Goal: Task Accomplishment & Management: Use online tool/utility

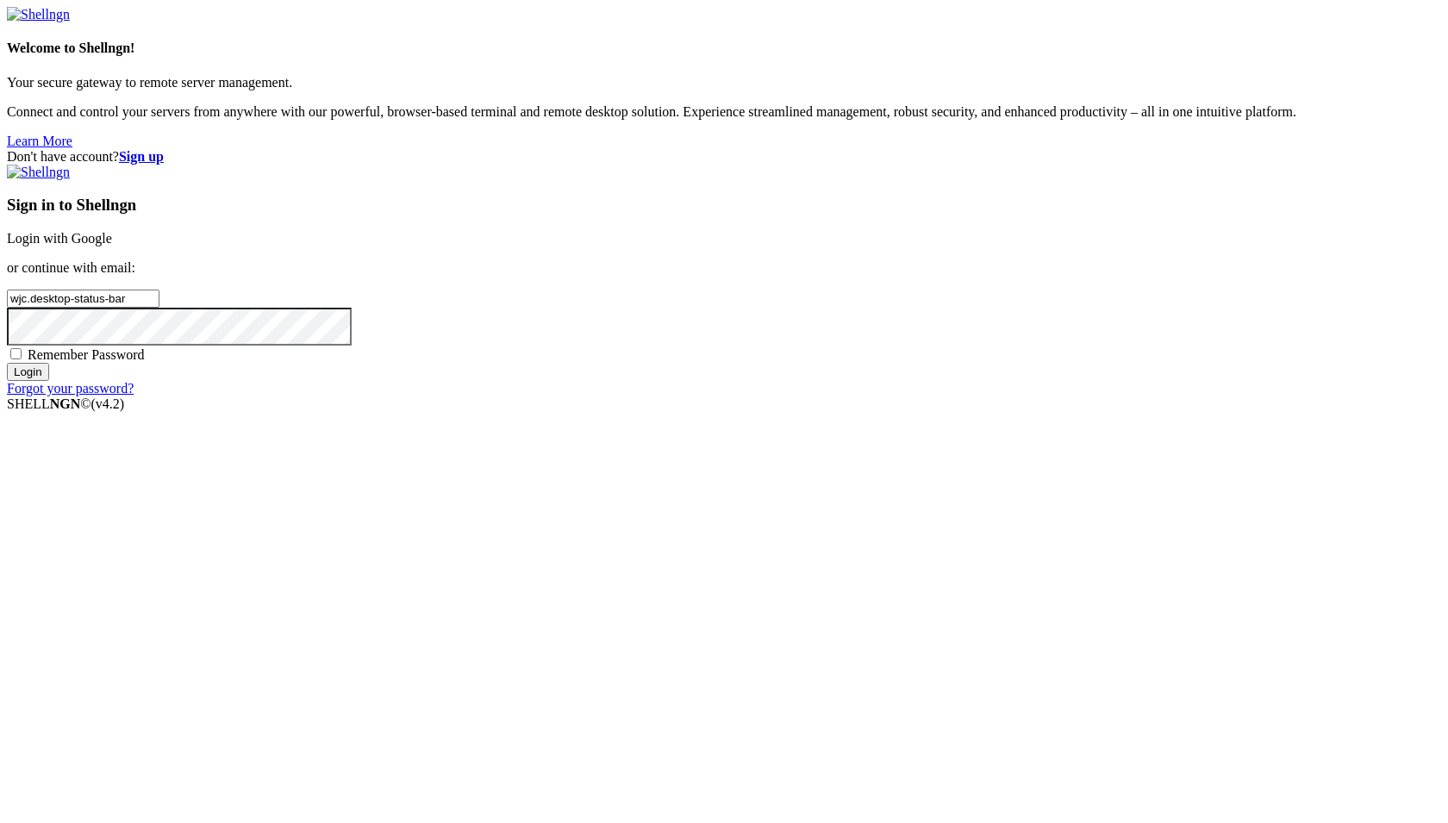
click at [112, 246] on link "Login with Google" at bounding box center [59, 238] width 105 height 15
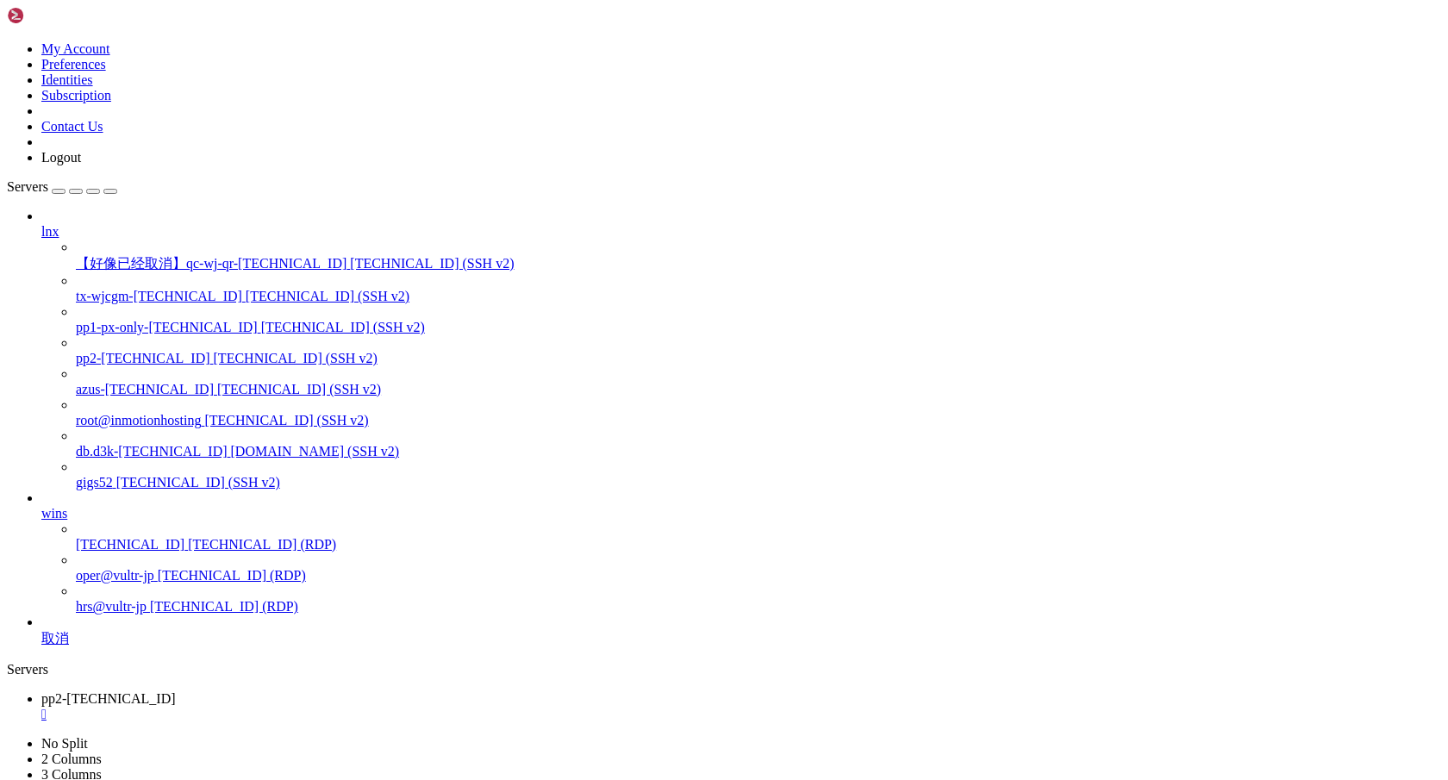
scroll to position [85699, 0]
click at [261, 320] on span "[TECHNICAL_ID] (SSH v2)" at bounding box center [343, 327] width 164 height 15
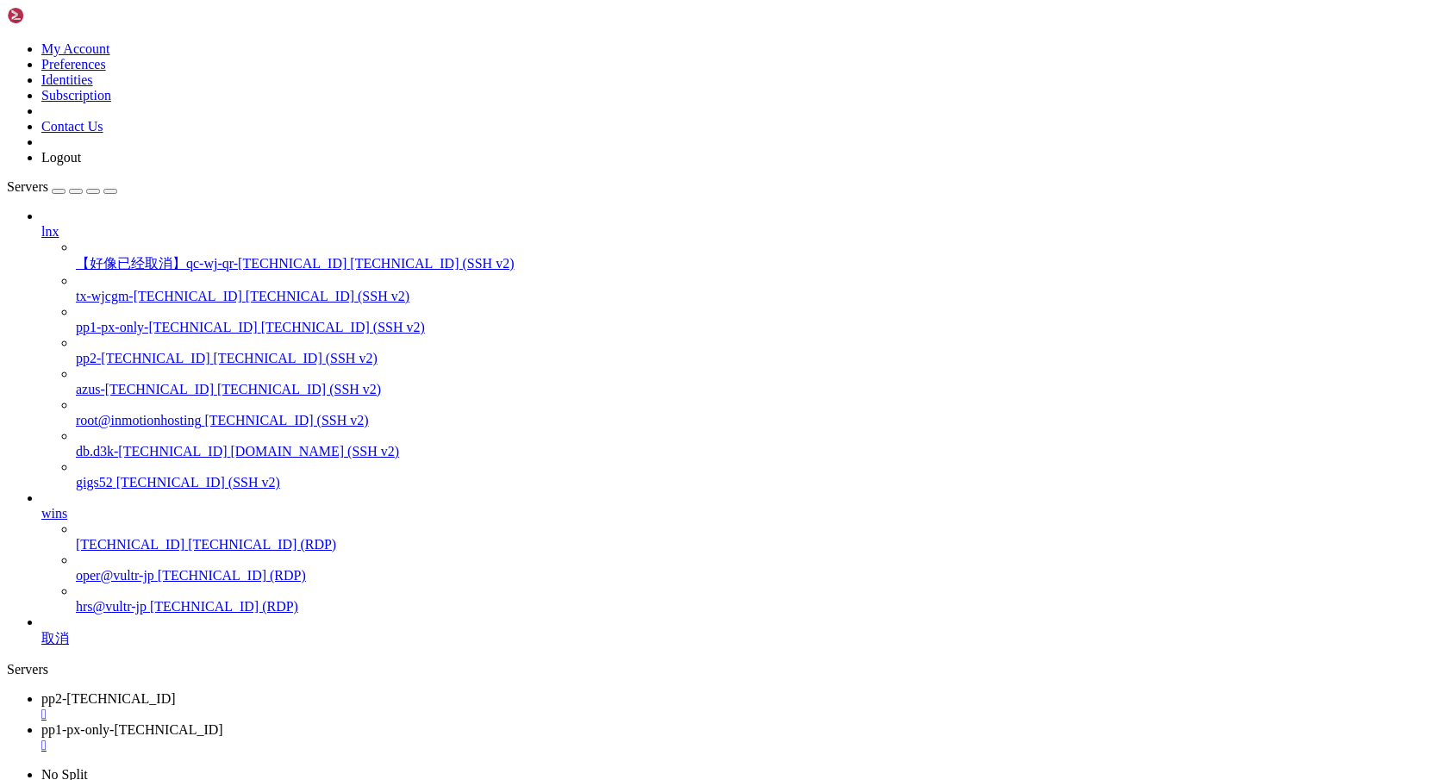
click at [176, 691] on span "pp2-[TECHNICAL_ID]" at bounding box center [108, 698] width 134 height 15
click at [223, 722] on span "pp1-px-only-[TECHNICAL_ID]" at bounding box center [132, 729] width 182 height 15
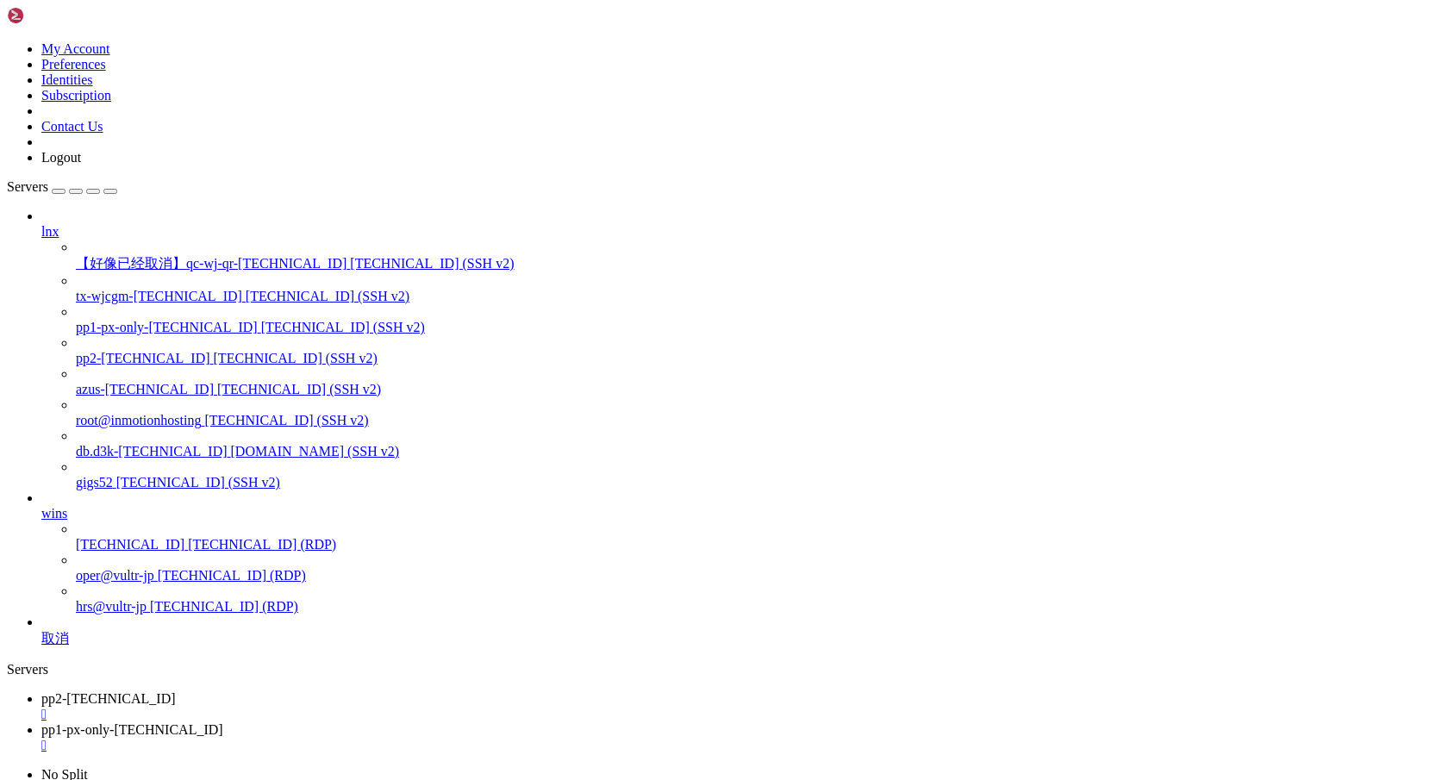
click at [176, 691] on span "pp2-[TECHNICAL_ID]" at bounding box center [108, 698] width 134 height 15
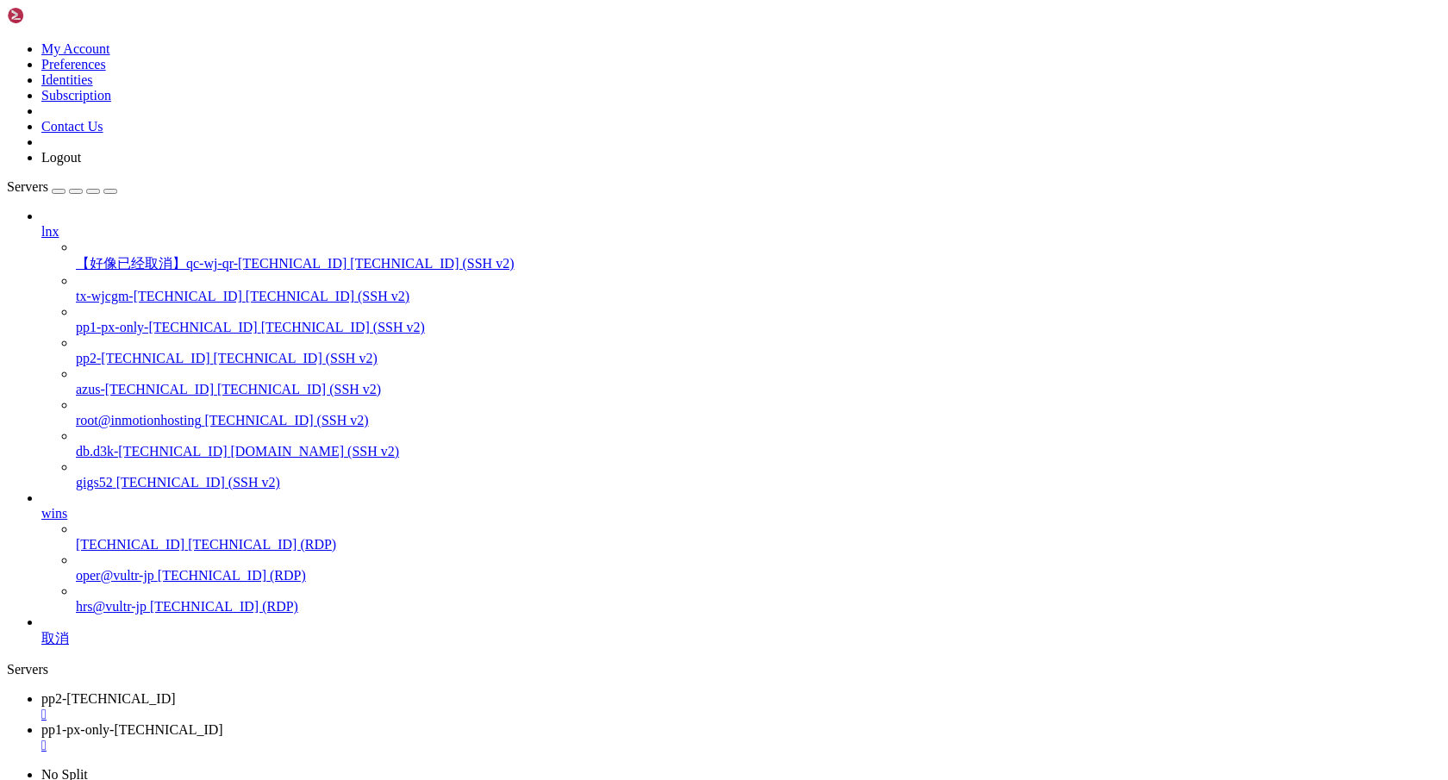
click at [223, 722] on span "pp1-px-only-[TECHNICAL_ID]" at bounding box center [132, 729] width 182 height 15
click at [176, 691] on span "pp2-[TECHNICAL_ID]" at bounding box center [108, 698] width 134 height 15
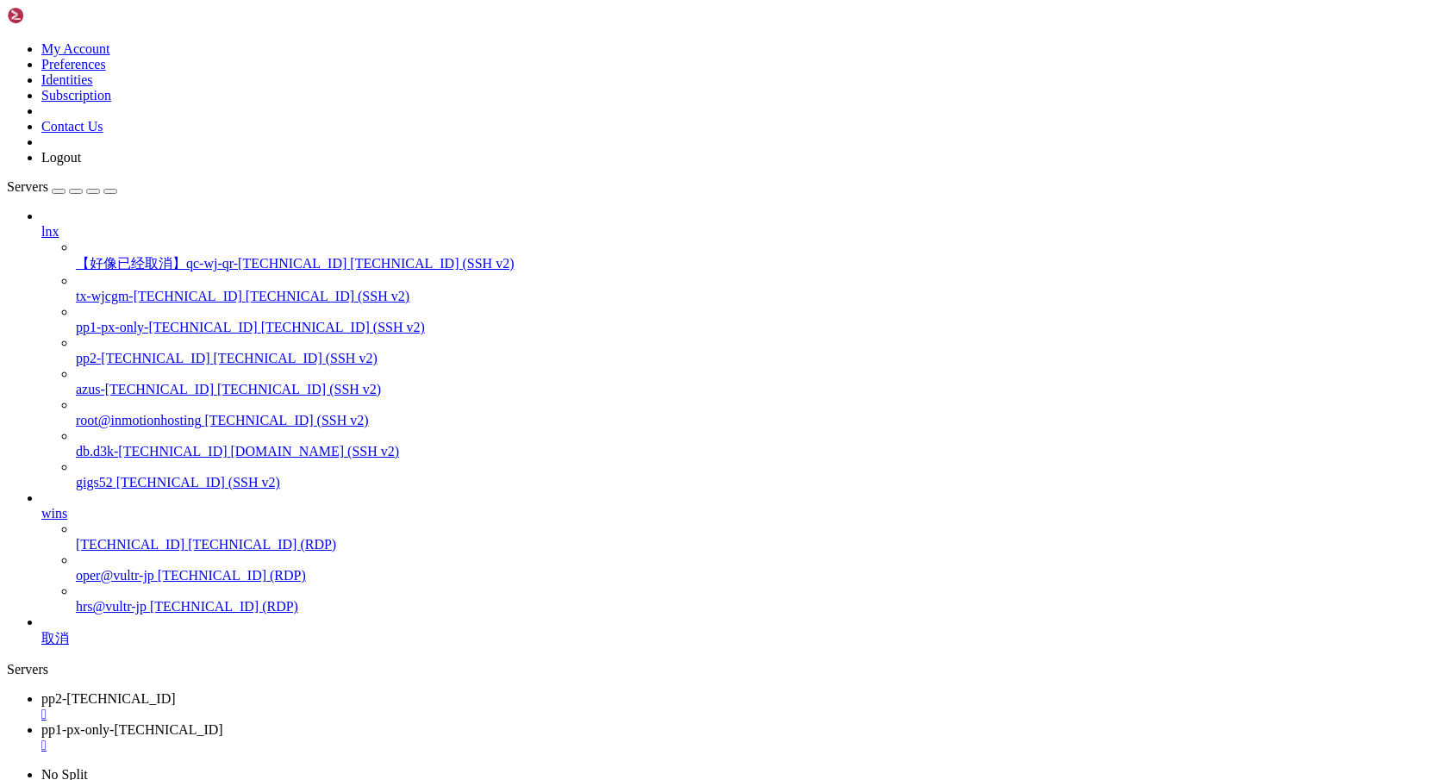
scroll to position [87375, 0]
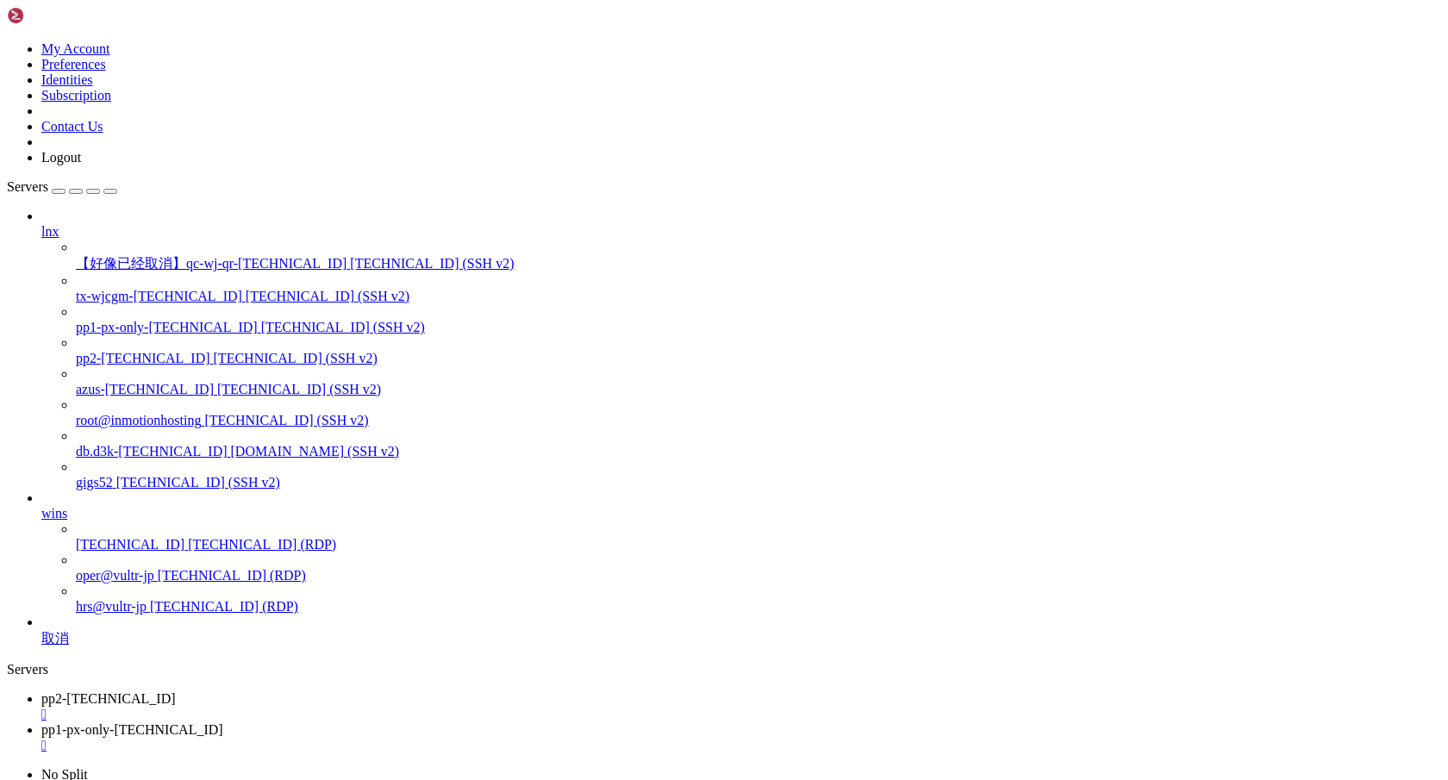
drag, startPoint x: 217, startPoint y: 1529, endPoint x: 131, endPoint y: 1658, distance: 154.6
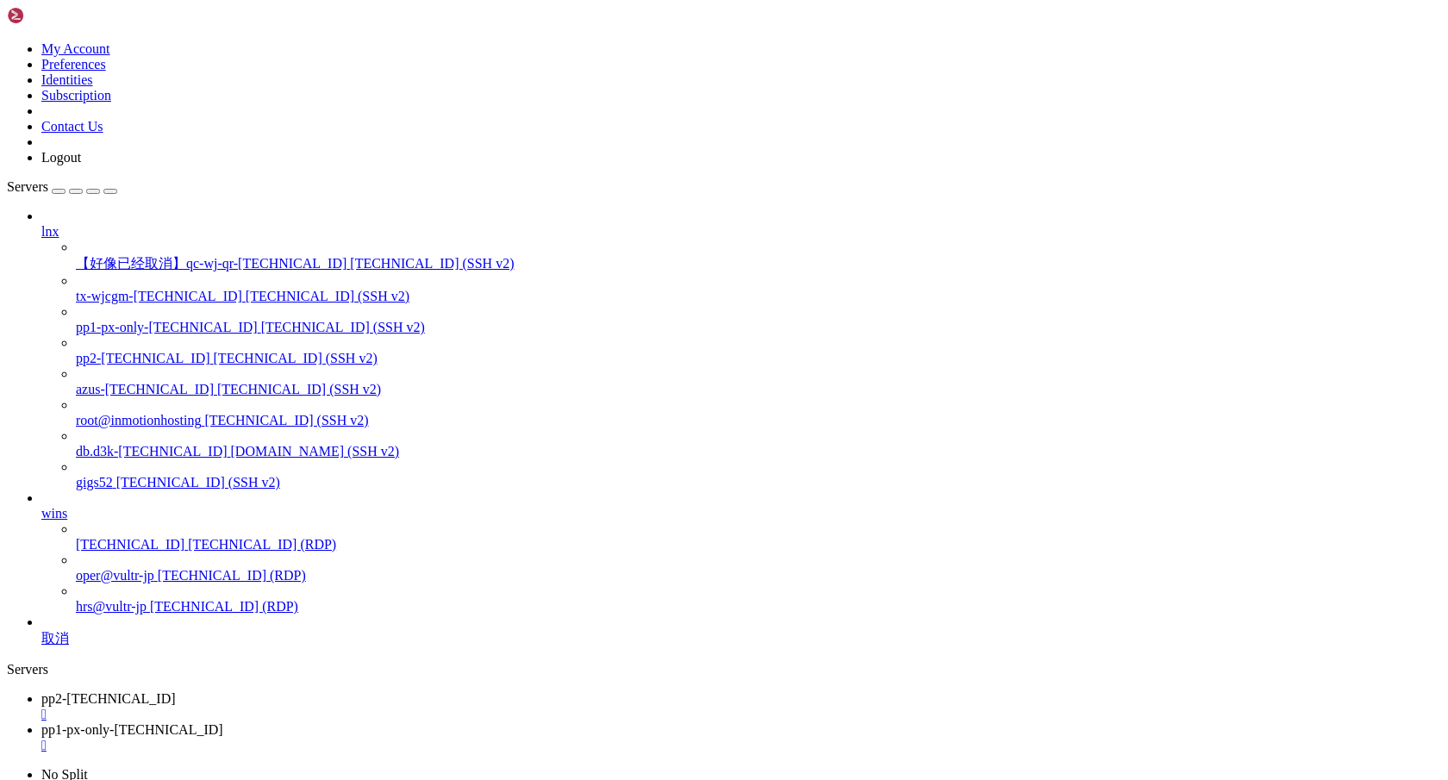
copy div "cat /home/wjc/.config/systemd/user/sys_boot.service [Unit] Description=System B…"
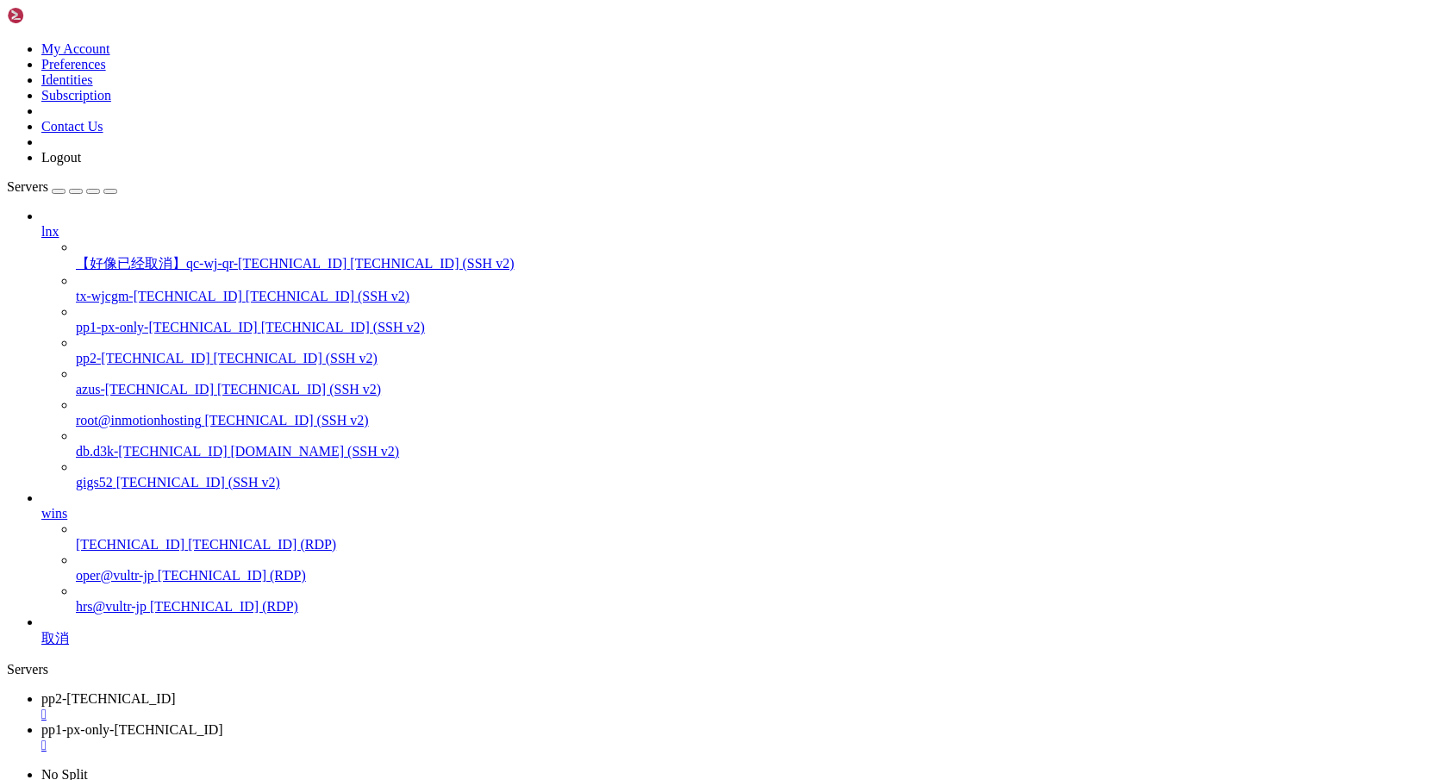
scroll to position [155089, 0]
click at [339, 707] on div "" at bounding box center [740, 715] width 1399 height 16
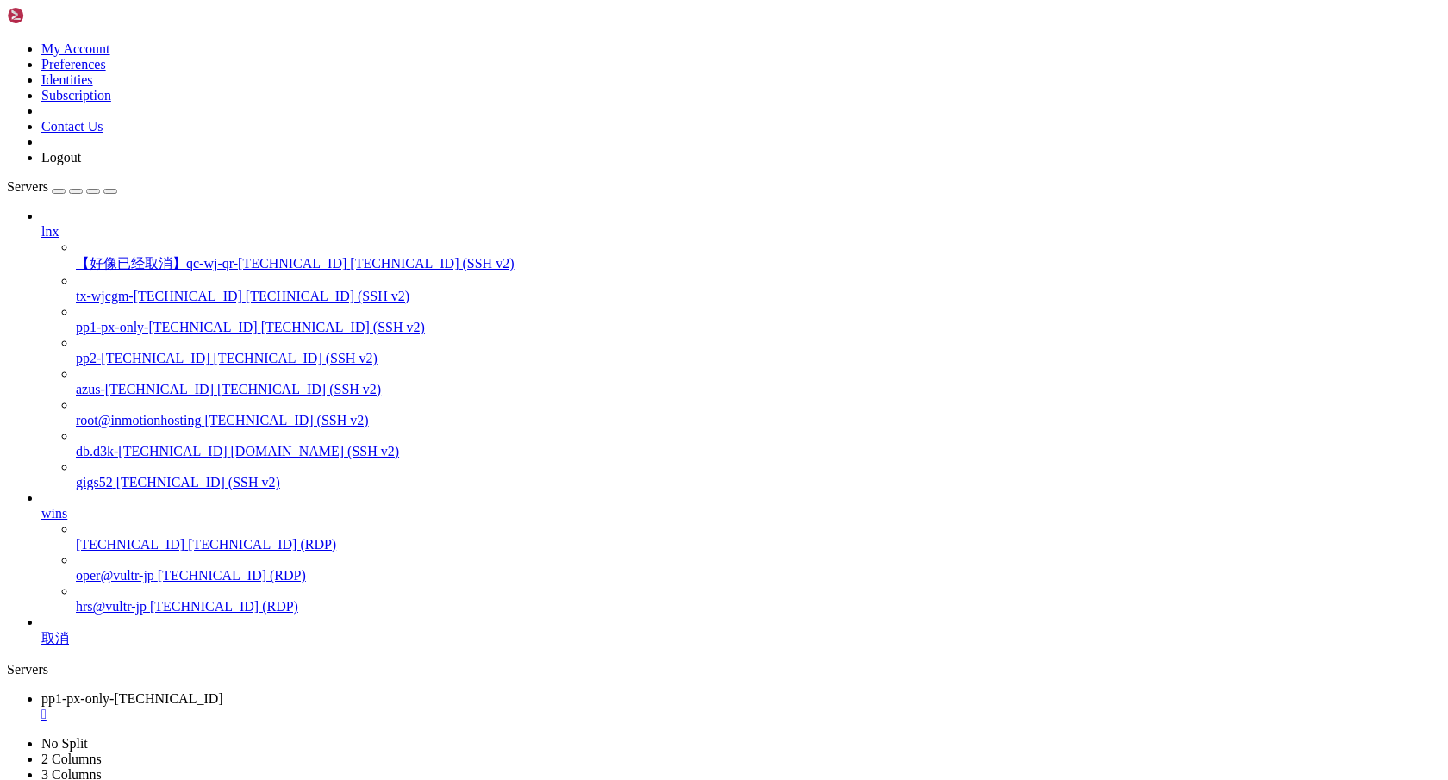
scroll to position [13, 0]
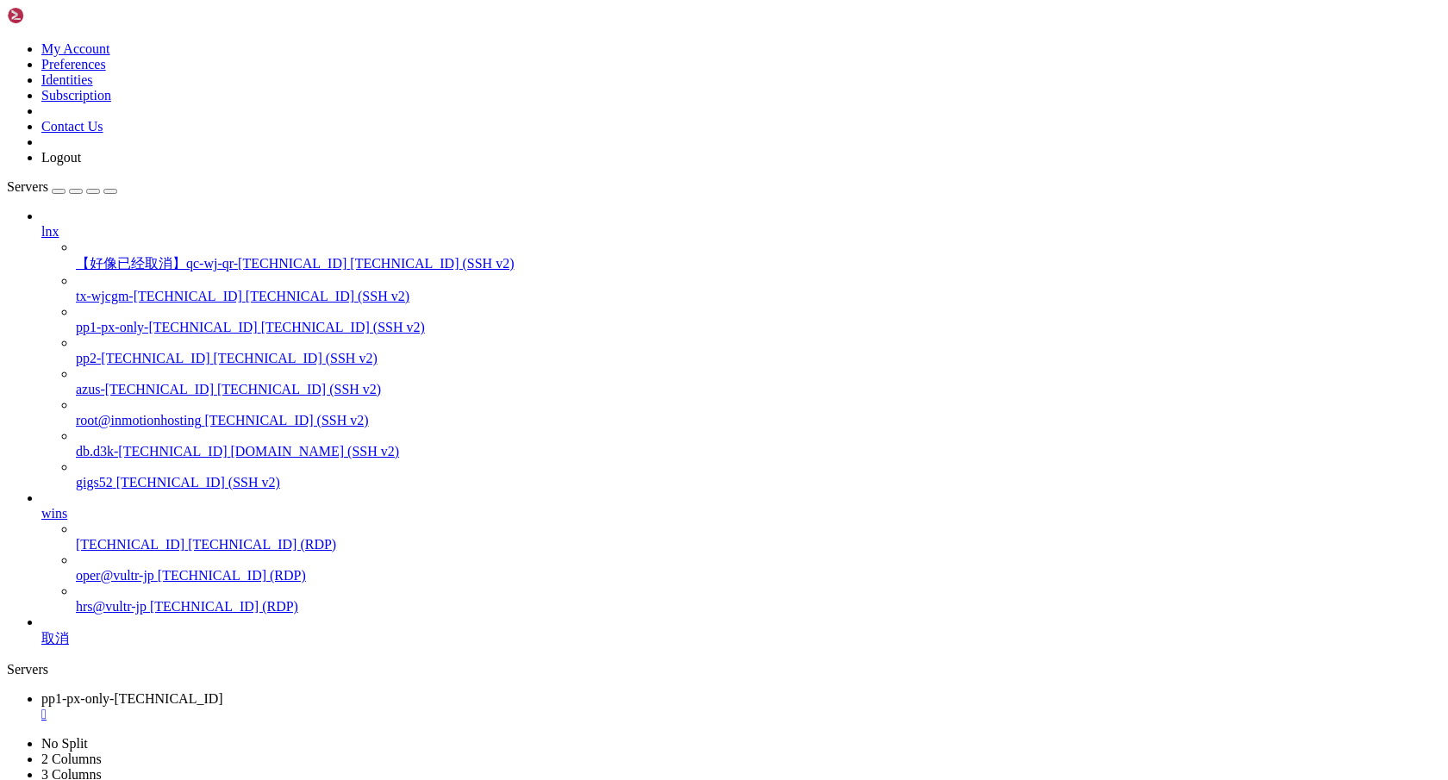
scroll to position [171, 0]
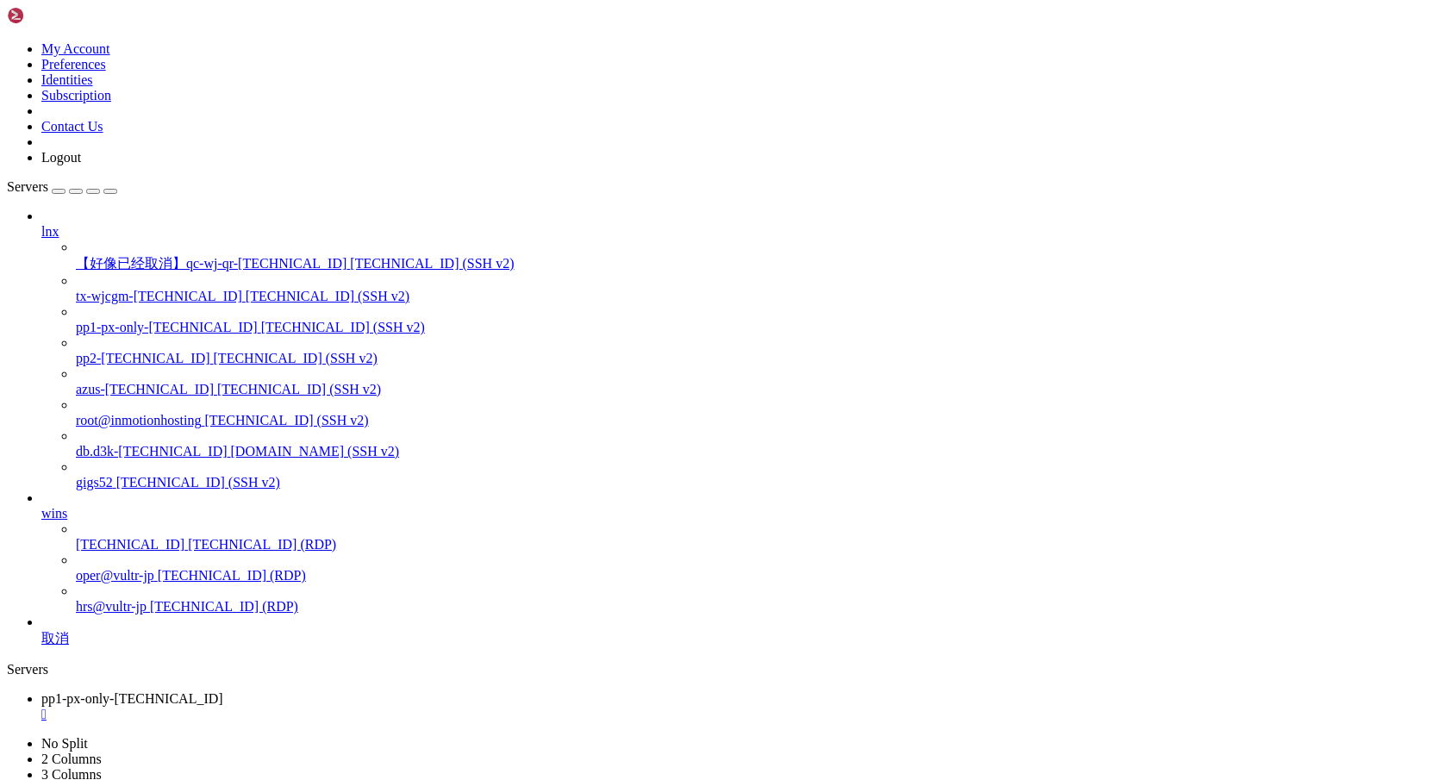
copy x-row "./5/.pnpm/@anthropic-ai+claude-code@1.0.83/node_modules/@anthropic-ai/claude-co…"
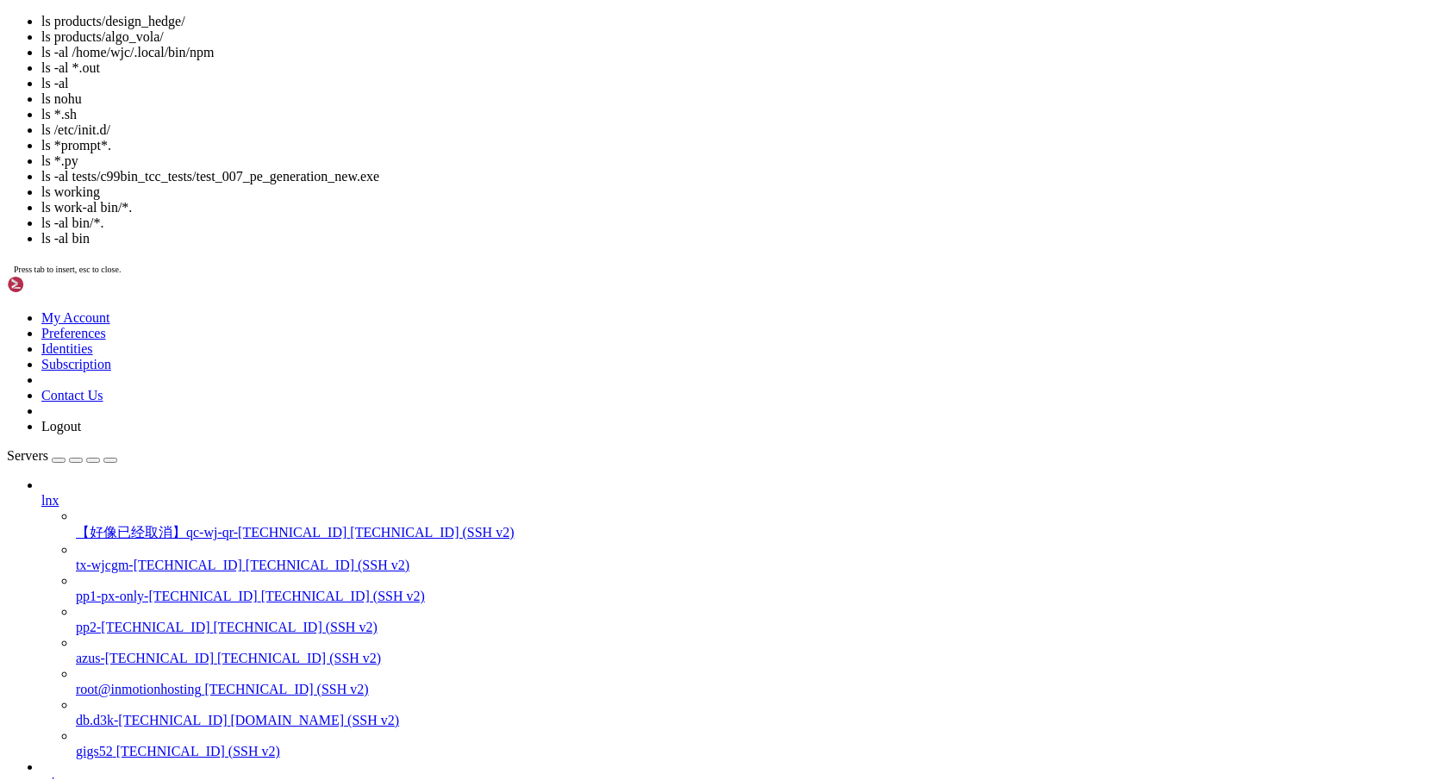
scroll to position [13, 0]
